Goal: Find specific page/section: Find specific page/section

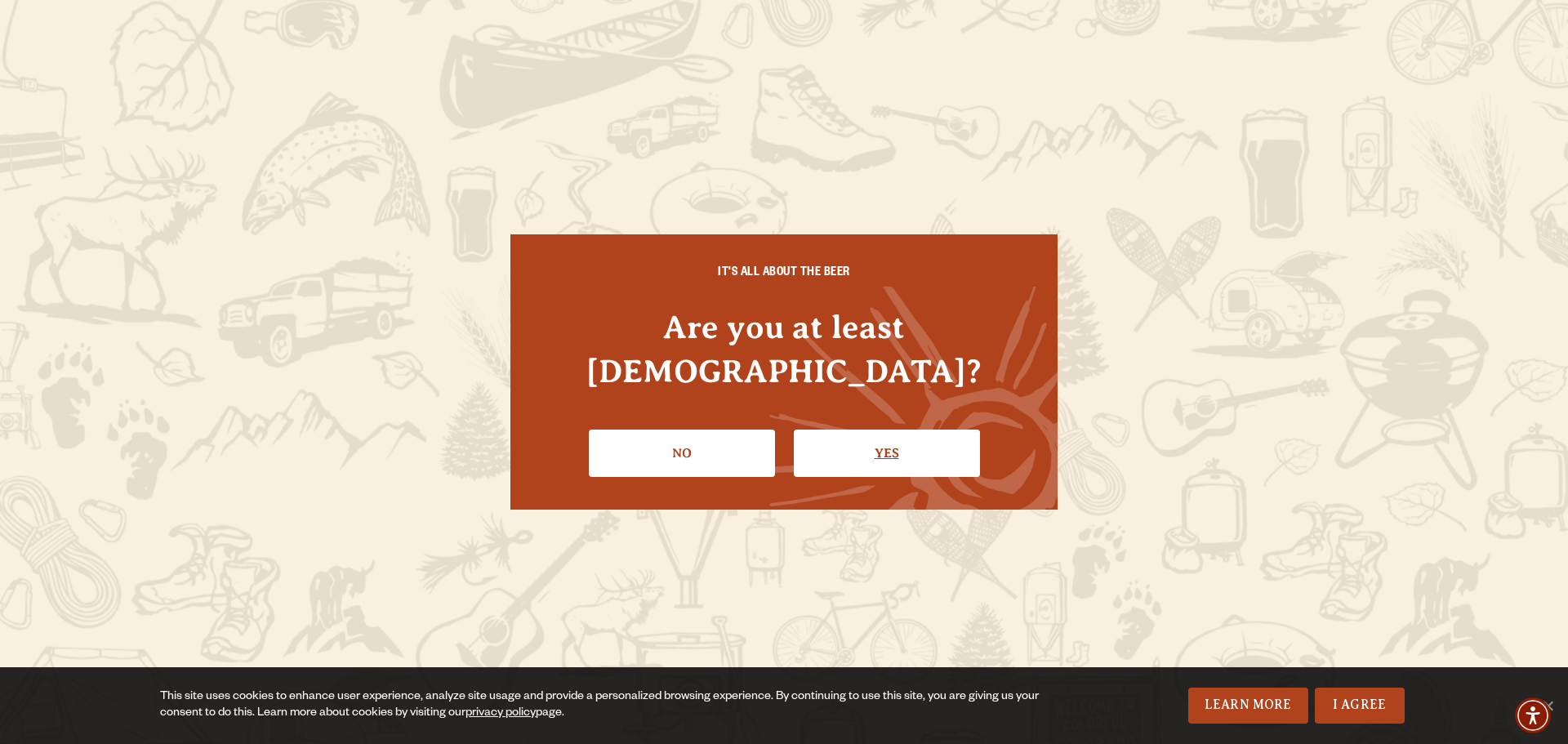
click at [840, 429] on link "Yes" at bounding box center [886, 452] width 186 height 47
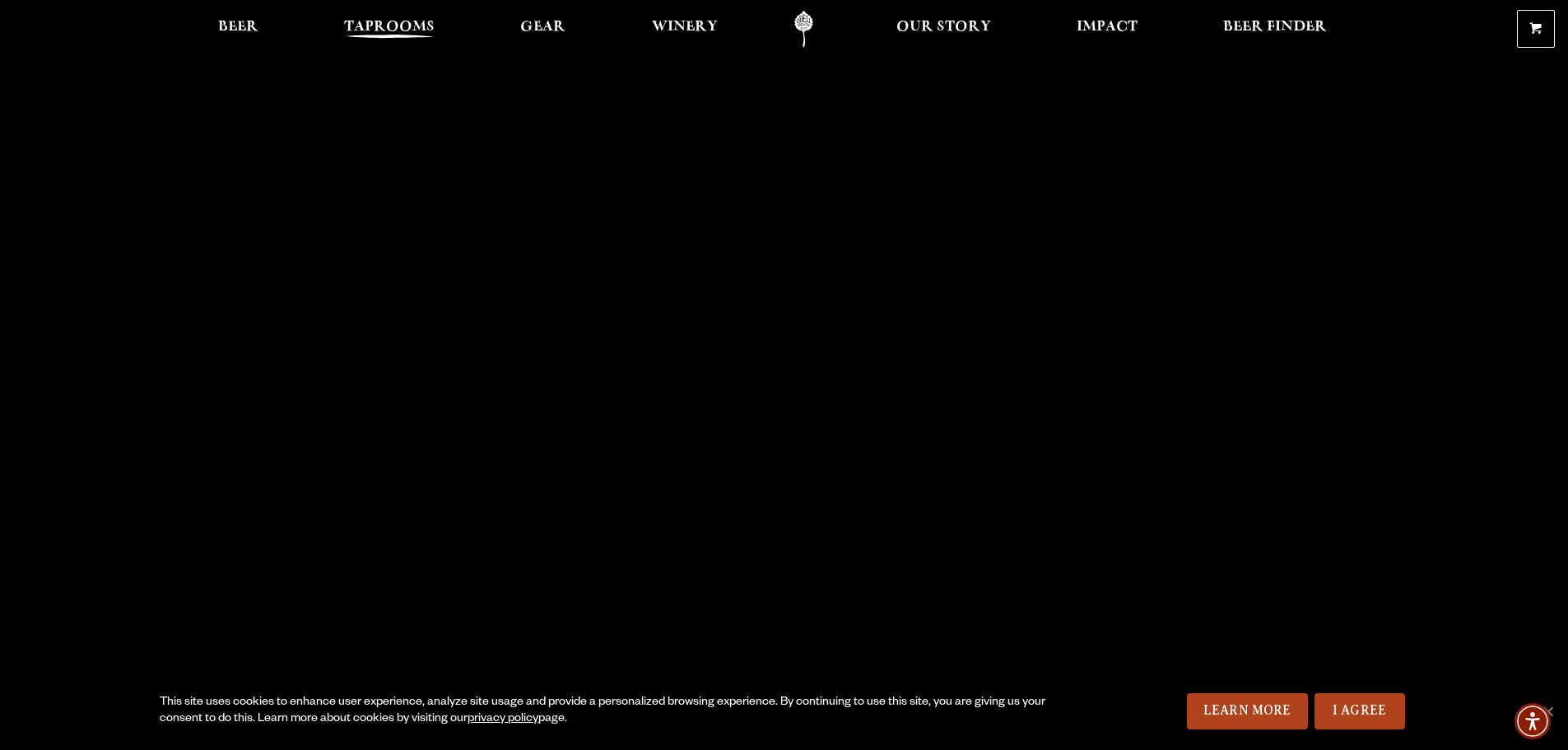
click at [399, 23] on span "Taprooms" at bounding box center [390, 27] width 90 height 14
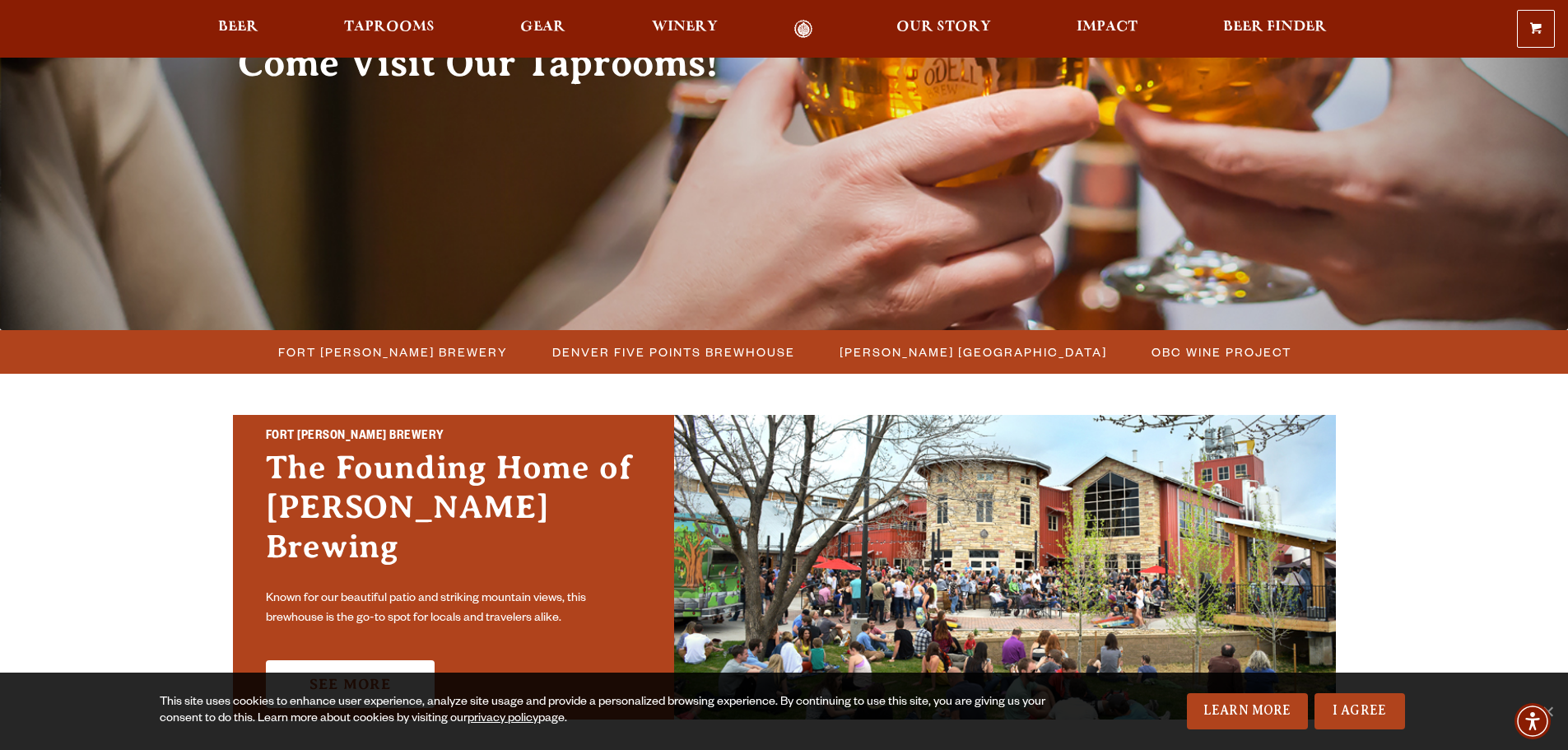
scroll to position [247, 0]
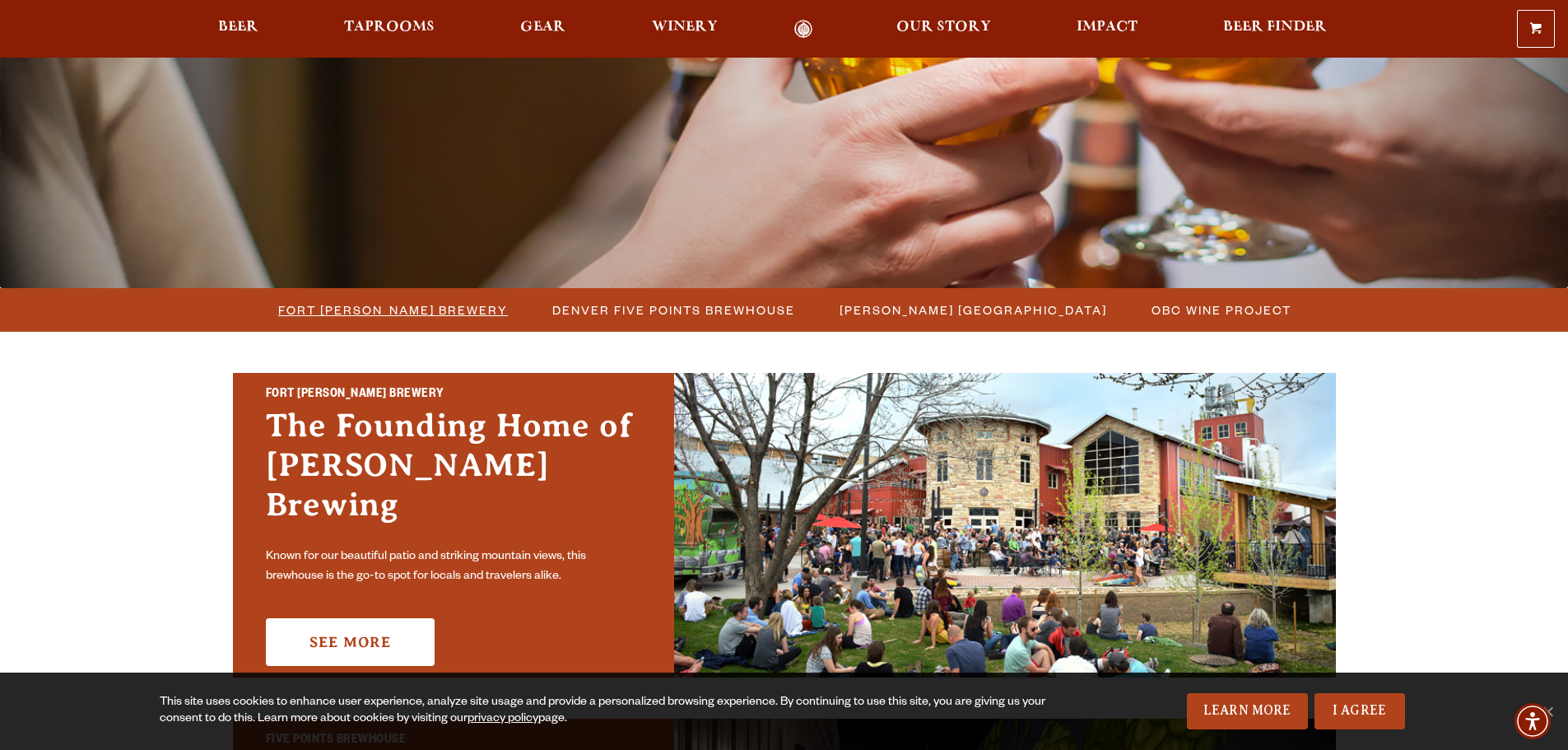
click at [335, 302] on span "Fort [PERSON_NAME] Brewery" at bounding box center [393, 310] width 230 height 23
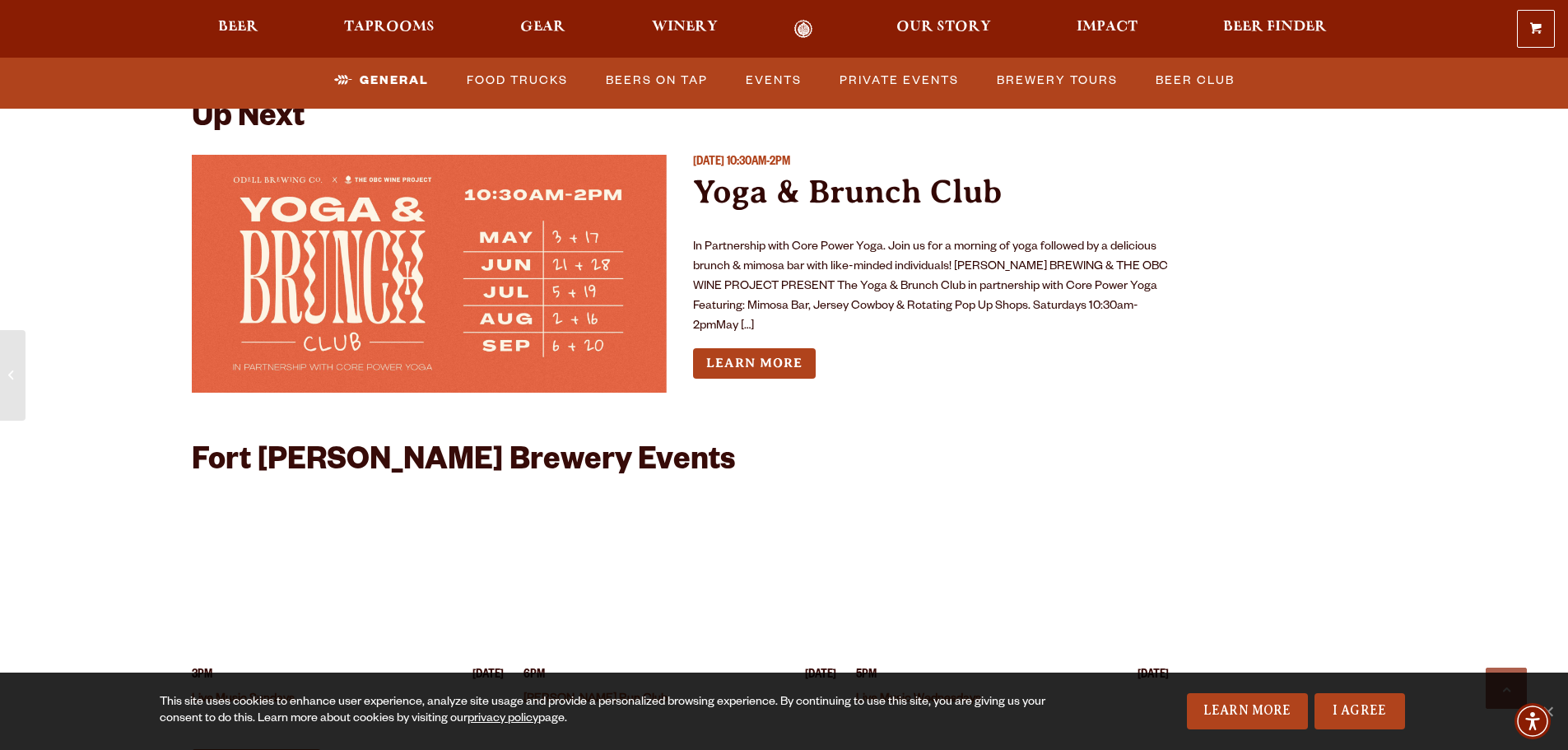
scroll to position [6831, 0]
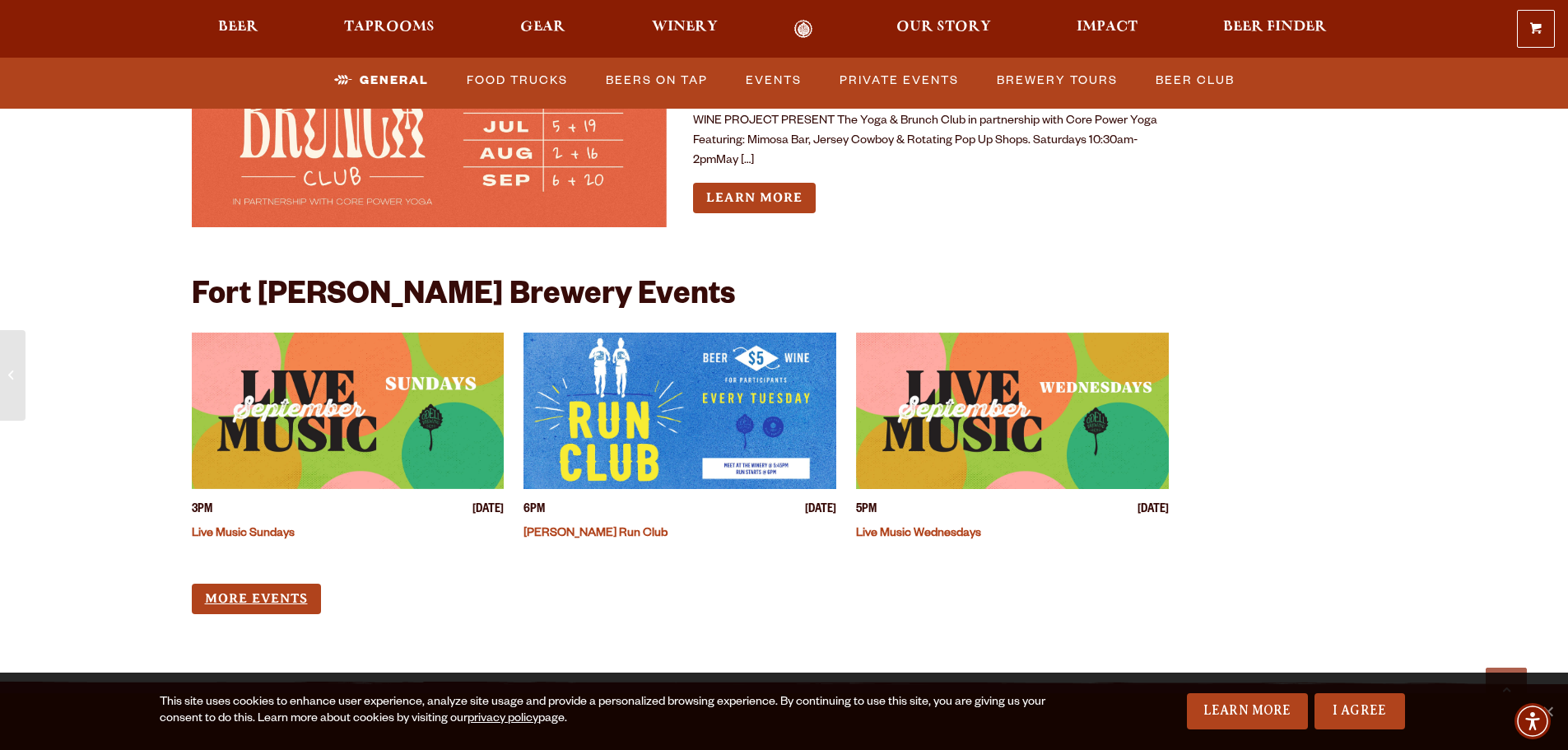
click at [208, 583] on link "More Events" at bounding box center [256, 599] width 129 height 31
